Goal: Communication & Community: Answer question/provide support

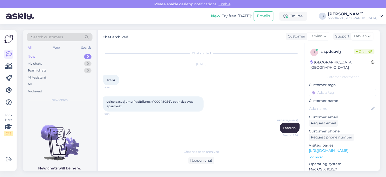
scroll to position [95, 0]
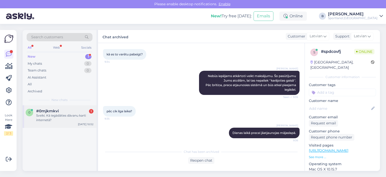
click at [52, 118] on div "Sveiki. Kā iegādāties dāvanu karti internetā?" at bounding box center [64, 117] width 57 height 9
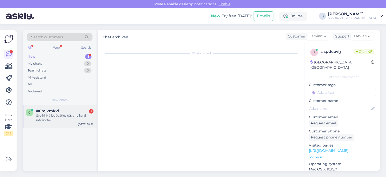
scroll to position [0, 0]
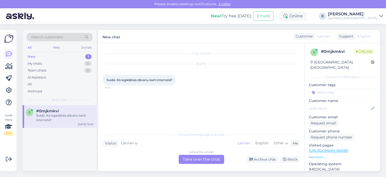
click at [196, 159] on div "Latvian to Latvian Take over the chat" at bounding box center [201, 158] width 45 height 9
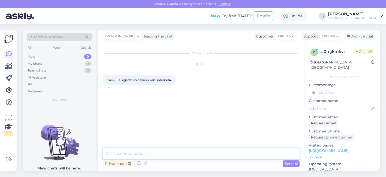
click at [196, 157] on textarea at bounding box center [201, 153] width 196 height 11
type textarea "Sveiki, iegādāties dāvanu karti būs iespējams tikai klātienes veikalos."
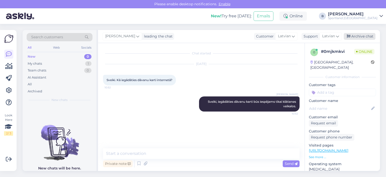
click at [370, 37] on div "Archive chat" at bounding box center [360, 36] width 32 height 7
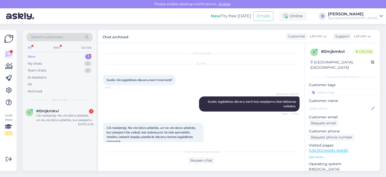
scroll to position [10, 0]
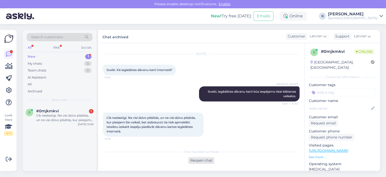
click at [211, 158] on div "Reopen chat" at bounding box center [201, 160] width 26 height 7
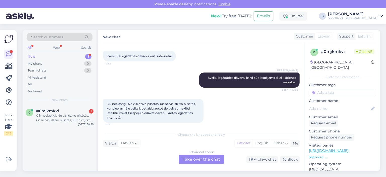
scroll to position [27, 0]
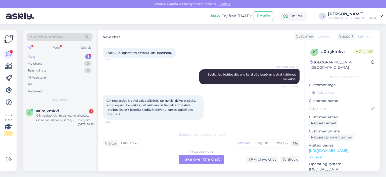
click at [214, 160] on div "Latvian to Latvian Take over the chat" at bounding box center [201, 158] width 45 height 9
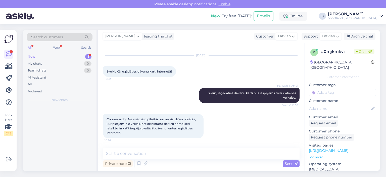
scroll to position [9, 0]
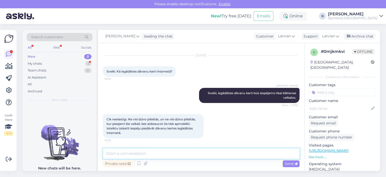
click at [230, 152] on textarea at bounding box center [201, 153] width 196 height 11
click at [51, 62] on div "My chats 1" at bounding box center [60, 63] width 66 height 7
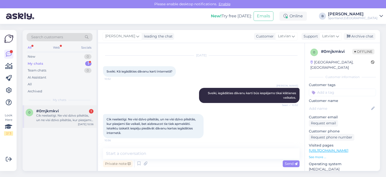
click at [70, 114] on div "Cik neelastīgi. Ne visi dzīvo pilsētās, un ne visi dzīvo pilsētās, kur pieejami…" at bounding box center [64, 117] width 57 height 9
click at [360, 36] on div "Archive chat" at bounding box center [360, 36] width 32 height 7
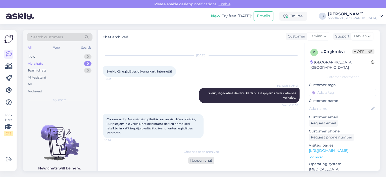
click at [201, 161] on div "Reopen chat" at bounding box center [201, 160] width 26 height 7
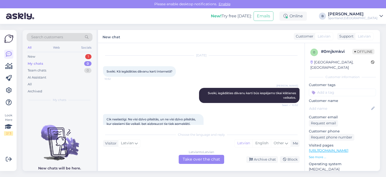
click at [197, 156] on div "Latvian to Latvian Take over the chat" at bounding box center [201, 158] width 45 height 9
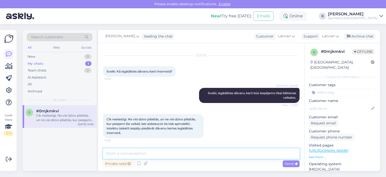
click at [197, 156] on textarea at bounding box center [201, 153] width 196 height 11
paste textarea "[URL][DOMAIN_NAME]"
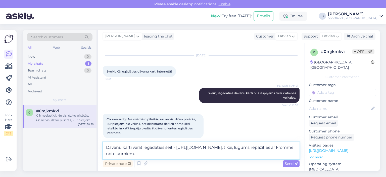
type textarea "Dāvanu karti varat iegādāties šeit - [URL][DOMAIN_NAME], tikai, lūgums, iepazīt…"
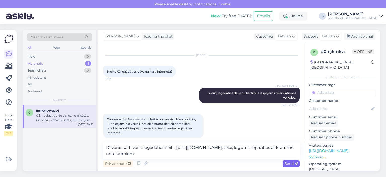
click at [286, 163] on span "Send" at bounding box center [291, 163] width 13 height 5
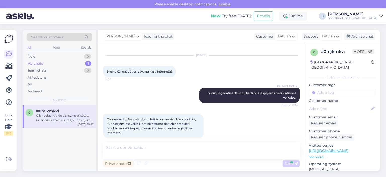
scroll to position [39, 0]
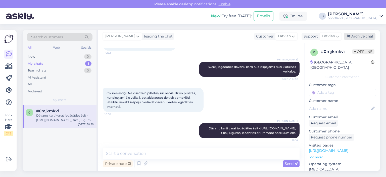
click at [359, 37] on div "Archive chat" at bounding box center [360, 36] width 32 height 7
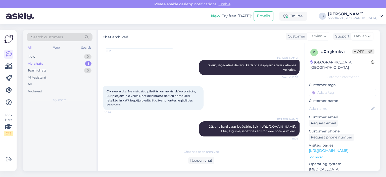
scroll to position [41, 0]
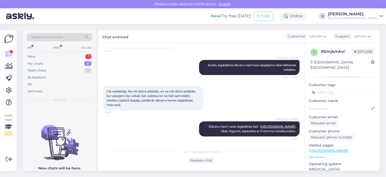
click at [53, 52] on div "Search customers All Web Socials New 1 My chats 0 Team chats 0 AI Assistant All…" at bounding box center [60, 67] width 74 height 75
click at [56, 56] on div "New 1" at bounding box center [60, 56] width 66 height 7
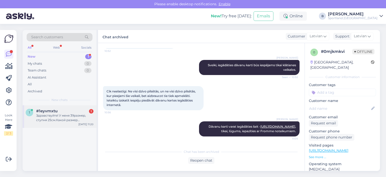
click at [53, 116] on div "Здравствуйте! У меня 39размер, ступня 25см.Какой размер кроссовок nike revoluti…" at bounding box center [64, 117] width 57 height 9
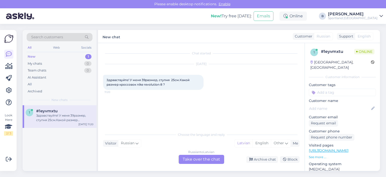
click at [191, 157] on div "Russian to Latvian Take over the chat" at bounding box center [201, 158] width 45 height 9
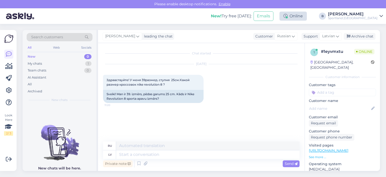
click at [307, 14] on div "Online" at bounding box center [292, 16] width 27 height 9
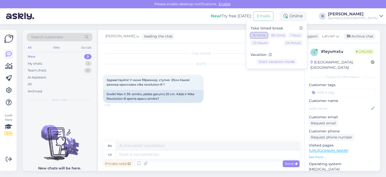
click at [267, 35] on button "15 mins" at bounding box center [258, 35] width 17 height 6
click at [237, 82] on div "[DATE] Здравствуйте! У меня 39размер, ступня 25см.Какой размер кроссовок nike r…" at bounding box center [201, 84] width 196 height 50
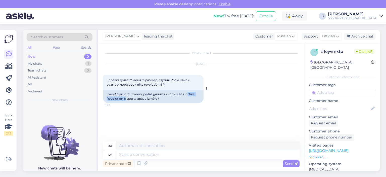
drag, startPoint x: 188, startPoint y: 93, endPoint x: 125, endPoint y: 98, distance: 63.2
click at [125, 98] on div "Sveiki! Man ir 39. izmērs, pēdas garums 25 cm. Kāds ir Nike Revolution 8 sporta…" at bounding box center [153, 96] width 100 height 13
copy div "Nike Revolution 8"
click at [286, 37] on span "Russian" at bounding box center [284, 36] width 14 height 6
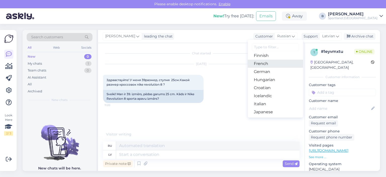
scroll to position [100, 0]
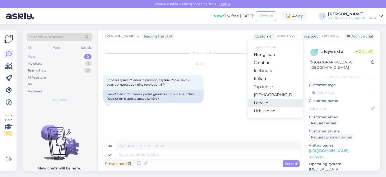
click at [266, 103] on link "Latvian" at bounding box center [275, 103] width 55 height 8
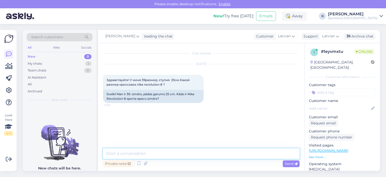
click at [194, 152] on textarea at bounding box center [201, 153] width 196 height 11
type textarea "Sveiki!"
click at [144, 163] on icon at bounding box center [145, 163] width 7 height 8
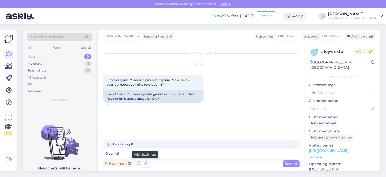
click at [146, 162] on icon at bounding box center [145, 163] width 7 height 8
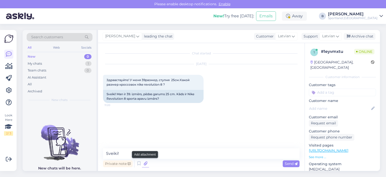
click at [144, 163] on icon at bounding box center [145, 163] width 7 height 8
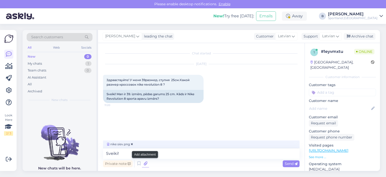
click at [145, 164] on icon at bounding box center [145, 163] width 7 height 8
click at [291, 162] on span "Send" at bounding box center [291, 163] width 13 height 5
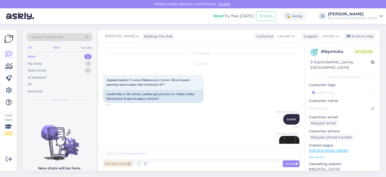
scroll to position [18, 0]
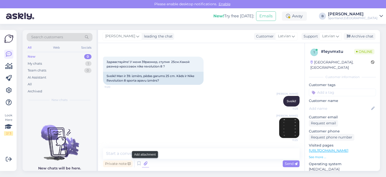
click at [145, 163] on icon at bounding box center [145, 163] width 7 height 8
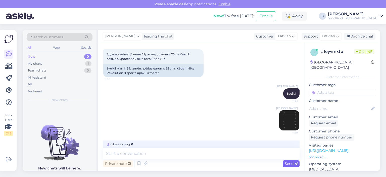
click at [287, 162] on span "Send" at bounding box center [291, 163] width 13 height 5
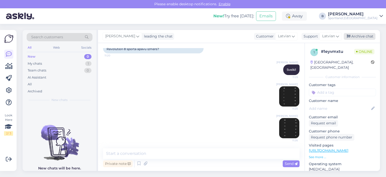
click at [352, 39] on div "Archive chat" at bounding box center [360, 36] width 32 height 7
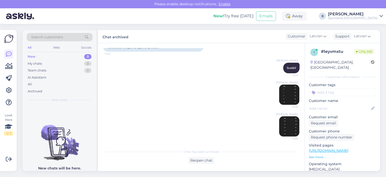
click at [280, 99] on img at bounding box center [289, 94] width 20 height 20
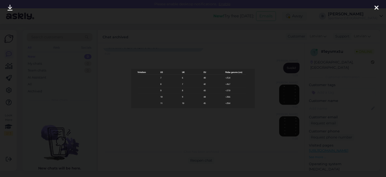
click at [269, 89] on div at bounding box center [193, 88] width 386 height 177
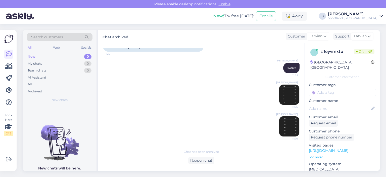
scroll to position [57, 0]
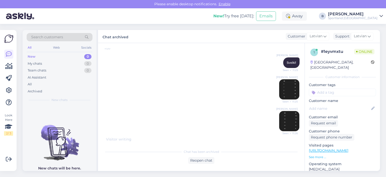
click at [282, 118] on img at bounding box center [289, 121] width 20 height 20
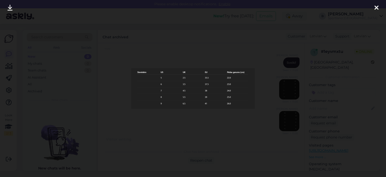
click at [264, 69] on div at bounding box center [193, 88] width 386 height 177
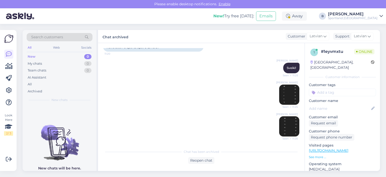
scroll to position [77, 0]
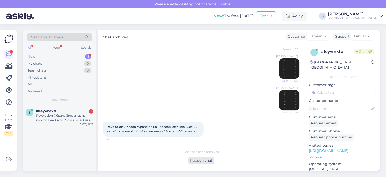
click at [208, 163] on div "Reopen chat" at bounding box center [201, 160] width 26 height 7
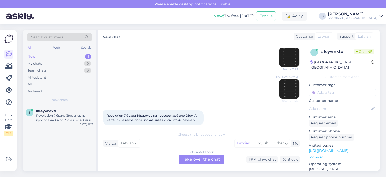
scroll to position [94, 0]
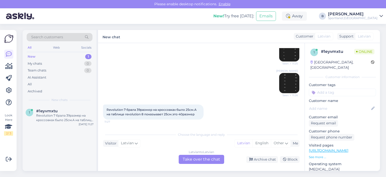
click at [219, 161] on div "Latvian to Latvian Take over the chat" at bounding box center [201, 158] width 45 height 9
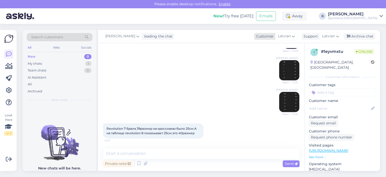
click at [281, 33] on div "Latvian" at bounding box center [286, 36] width 22 height 8
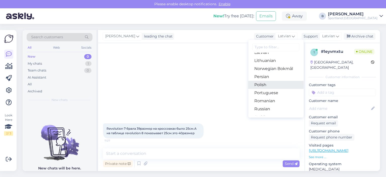
scroll to position [176, 0]
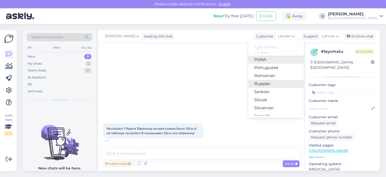
click at [265, 86] on link "Russian" at bounding box center [275, 84] width 55 height 8
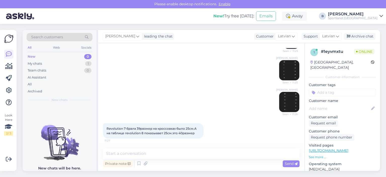
scroll to position [94, 0]
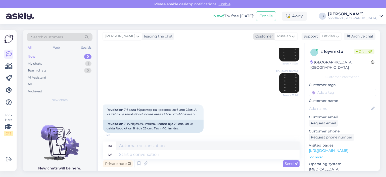
click at [288, 36] on span "Russian" at bounding box center [284, 36] width 14 height 6
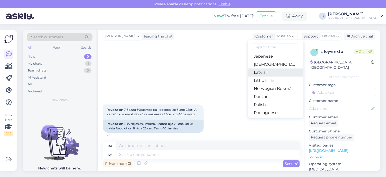
scroll to position [106, 0]
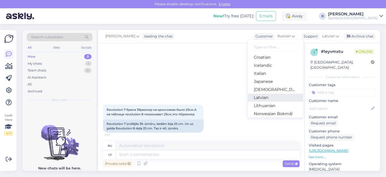
click at [263, 97] on link "Latvian" at bounding box center [275, 97] width 55 height 8
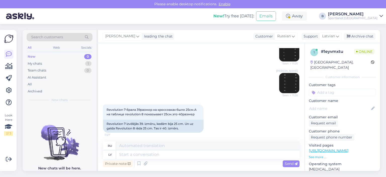
scroll to position [89, 0]
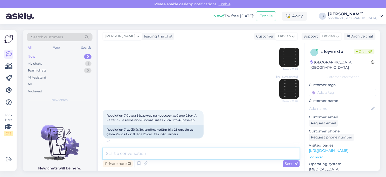
click at [199, 151] on textarea at bounding box center [201, 153] width 196 height 11
type textarea "Dažādiem apavu modeļiem izmēri var vieriēt."
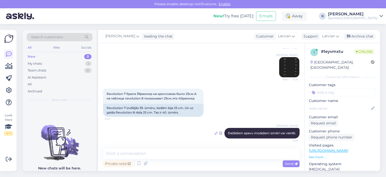
click at [214, 132] on icon at bounding box center [215, 132] width 3 height 3
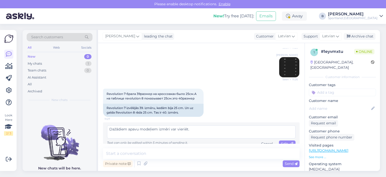
drag, startPoint x: 190, startPoint y: 129, endPoint x: 179, endPoint y: 129, distance: 11.6
click at [179, 129] on textarea "Dažādiem apavu modeļiem izmēri var vieriēt." at bounding box center [201, 131] width 188 height 13
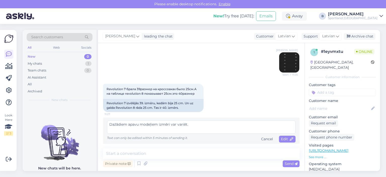
scroll to position [117, 0]
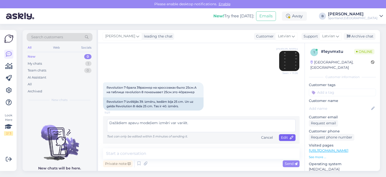
type textarea "Dažādiem apavu modeļiem izmēri var variēt."
click at [281, 137] on span "Edit" at bounding box center [287, 137] width 13 height 5
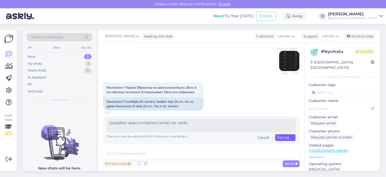
scroll to position [110, 0]
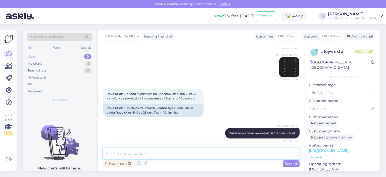
click at [160, 151] on textarea at bounding box center [201, 153] width 196 height 11
type textarea "Pēc Nike oficiālās mājas lapas, 25cm atbilst 40,5 izmēram."
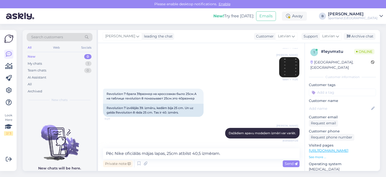
click at [231, 73] on div "[PERSON_NAME] Seen ✓ 11:26" at bounding box center [201, 67] width 196 height 32
click at [226, 153] on textarea "Pēc Nike oficiālās mājas lapas, 25cm atbilst 40,5 izmēram." at bounding box center [201, 153] width 196 height 11
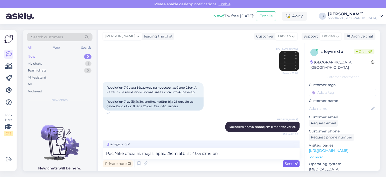
click at [286, 162] on span "Send" at bounding box center [291, 163] width 13 height 5
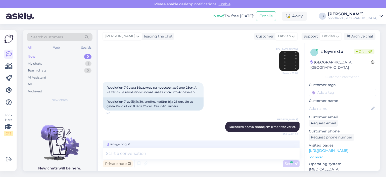
scroll to position [163, 0]
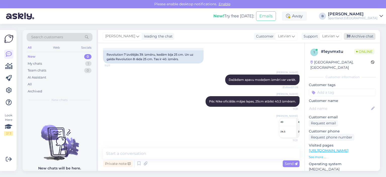
click at [355, 36] on div "Archive chat" at bounding box center [360, 36] width 32 height 7
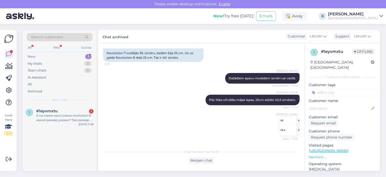
scroll to position [191, 0]
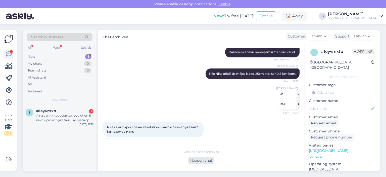
click at [197, 159] on div "Reopen chat" at bounding box center [201, 160] width 26 height 7
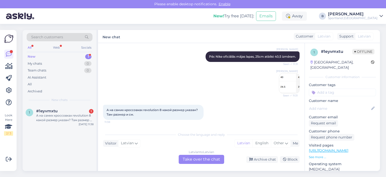
click at [212, 160] on div "Latvian to Latvian Take over the chat" at bounding box center [201, 158] width 45 height 9
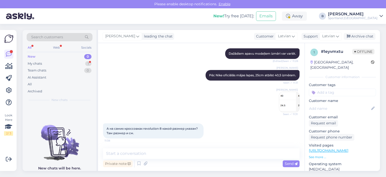
scroll to position [189, 0]
click at [284, 35] on span "Latvian" at bounding box center [284, 36] width 13 height 6
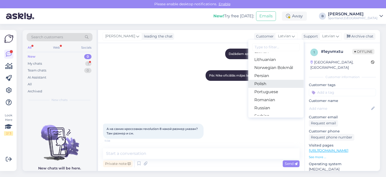
scroll to position [156, 0]
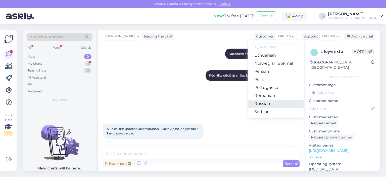
click at [268, 104] on link "Russian" at bounding box center [275, 103] width 55 height 8
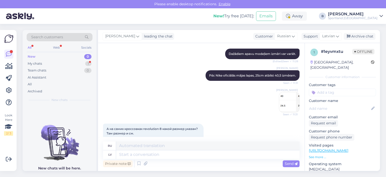
scroll to position [209, 0]
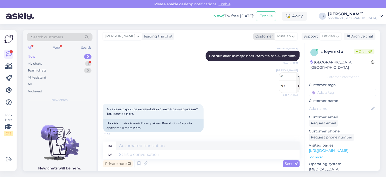
click at [281, 36] on span "Russian" at bounding box center [284, 36] width 14 height 6
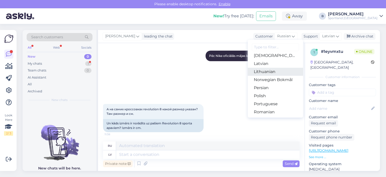
scroll to position [131, 0]
click at [264, 69] on link "Latvian" at bounding box center [275, 72] width 55 height 8
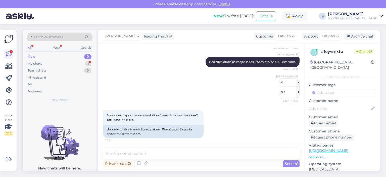
scroll to position [203, 0]
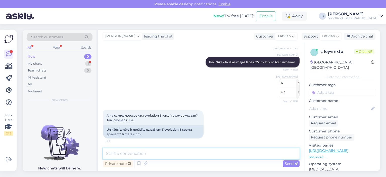
click at [161, 156] on textarea at bounding box center [201, 153] width 196 height 11
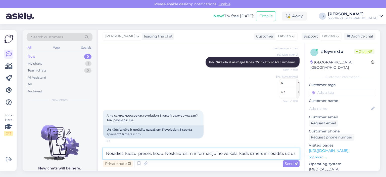
scroll to position [209, 0]
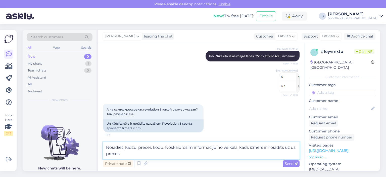
type textarea "Norādiet, lūdzu, preces kodu. Noskaidrosim informāciju no veikala, kāds izmērs …"
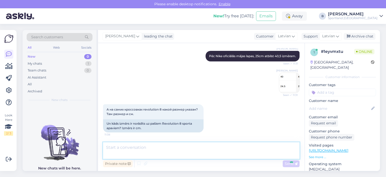
scroll to position [229, 0]
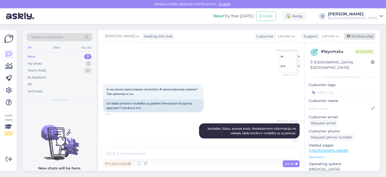
click at [354, 36] on div "Archive chat" at bounding box center [360, 36] width 32 height 7
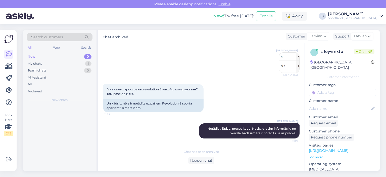
scroll to position [230, 0]
